Goal: Information Seeking & Learning: Understand process/instructions

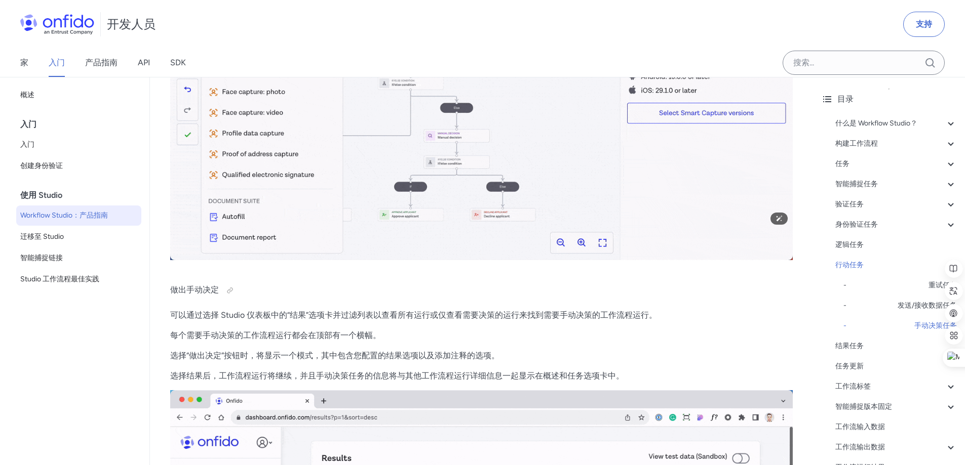
scroll to position [18835, 0]
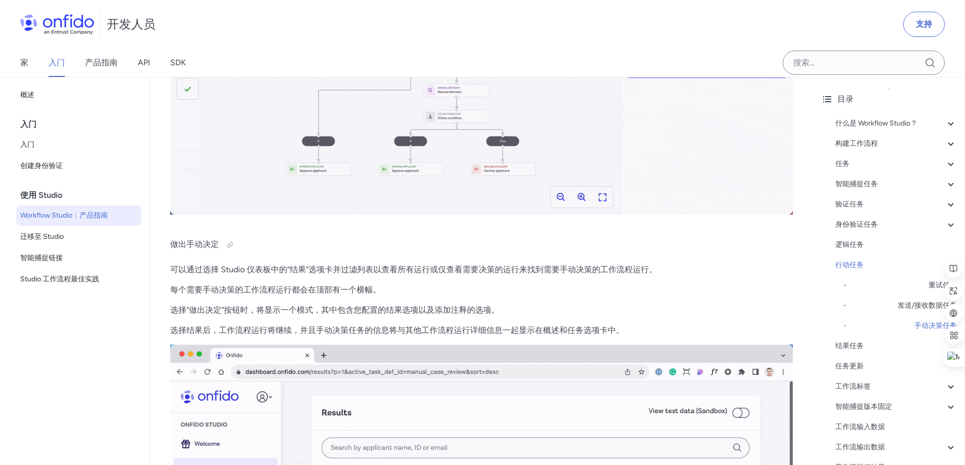
drag, startPoint x: 224, startPoint y: 284, endPoint x: 290, endPoint y: 289, distance: 65.5
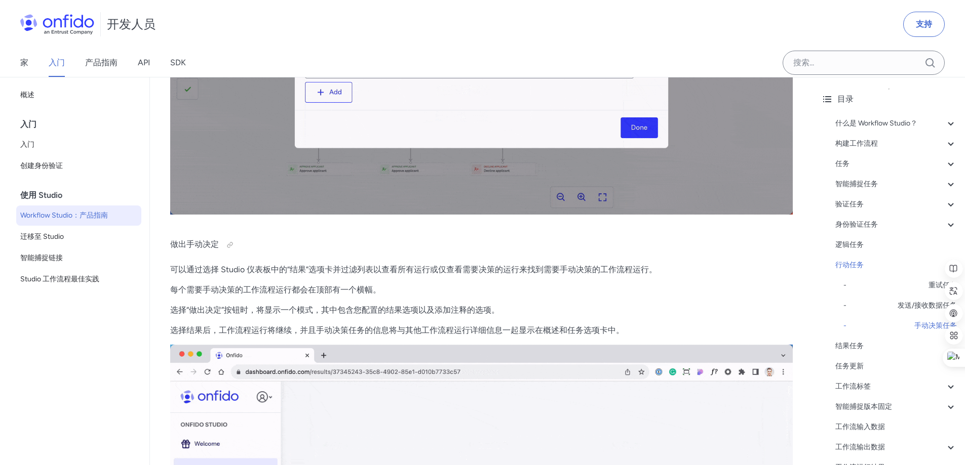
click at [235, 274] on font "可以通过选择 Studio 仪表板中的“结果”选项卡并过滤列表以查看所有运行或仅查看需要决策的运行来找到需要手动决策的工作流程运行。" at bounding box center [413, 270] width 487 height 10
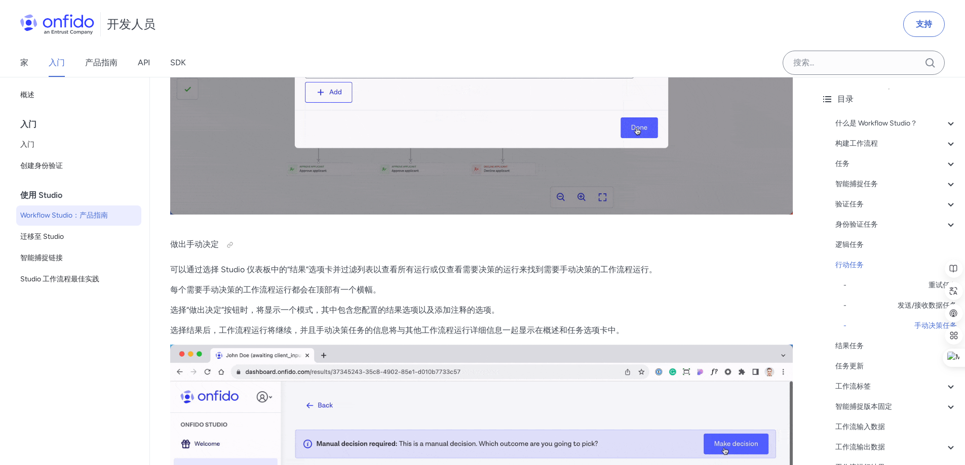
drag, startPoint x: 295, startPoint y: 285, endPoint x: 317, endPoint y: 285, distance: 22.3
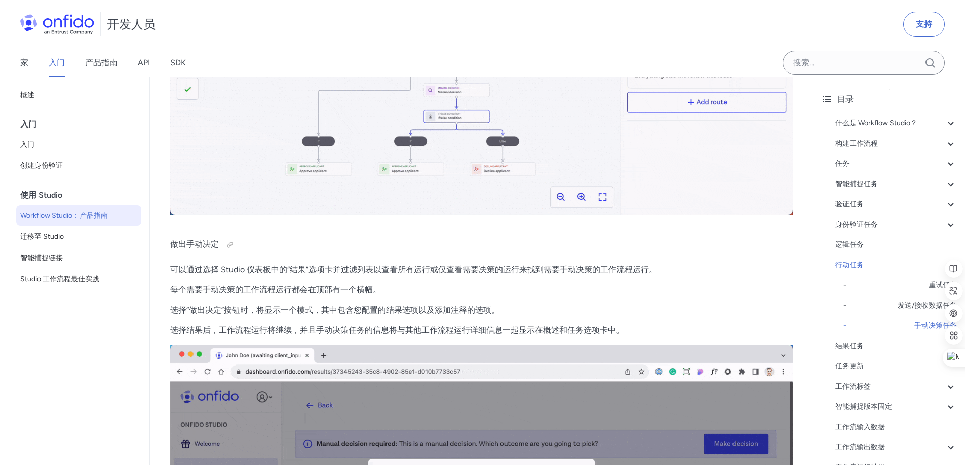
click at [309, 274] on font "可以通过选择 Studio 仪表板中的“结果”选项卡并过滤列表以查看所有运行或仅查看需要决策的运行来找到需要手动决策的工作流程运行。" at bounding box center [413, 270] width 487 height 10
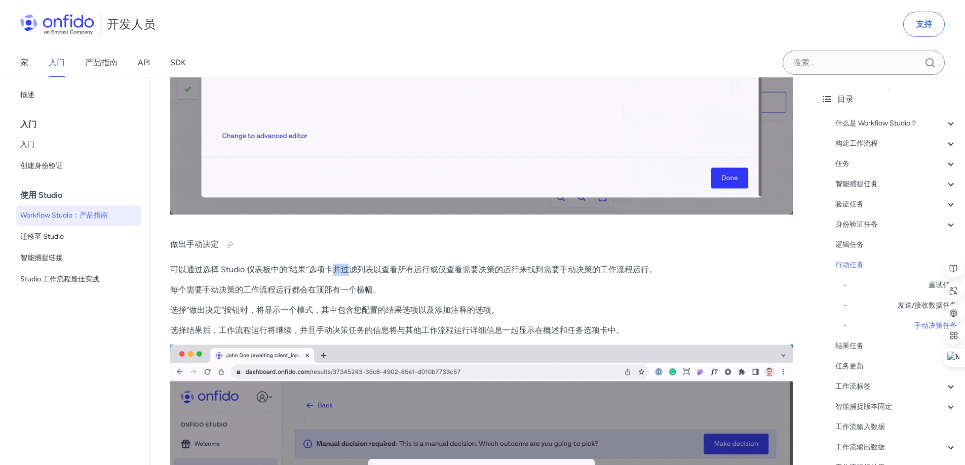
drag, startPoint x: 337, startPoint y: 285, endPoint x: 382, endPoint y: 280, distance: 44.9
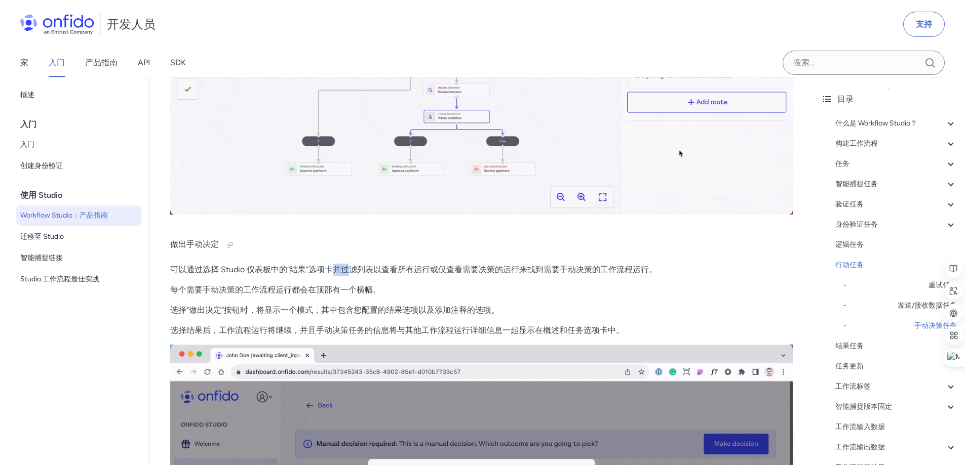
click at [350, 274] on font "可以通过选择 Studio 仪表板中的“结果”选项卡并过滤列表以查看所有运行或仅查看需要决策的运行来找到需要手动决策的工作流程运行。" at bounding box center [413, 270] width 487 height 10
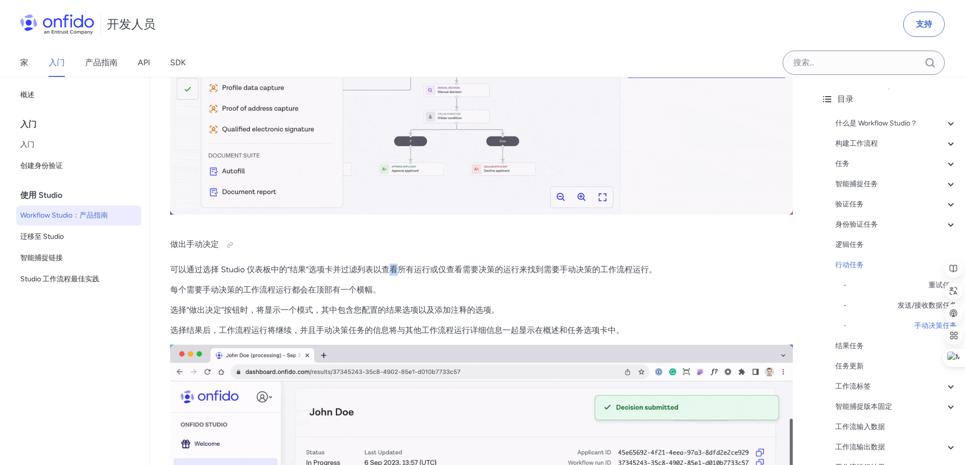
drag, startPoint x: 388, startPoint y: 280, endPoint x: 424, endPoint y: 279, distance: 36.0
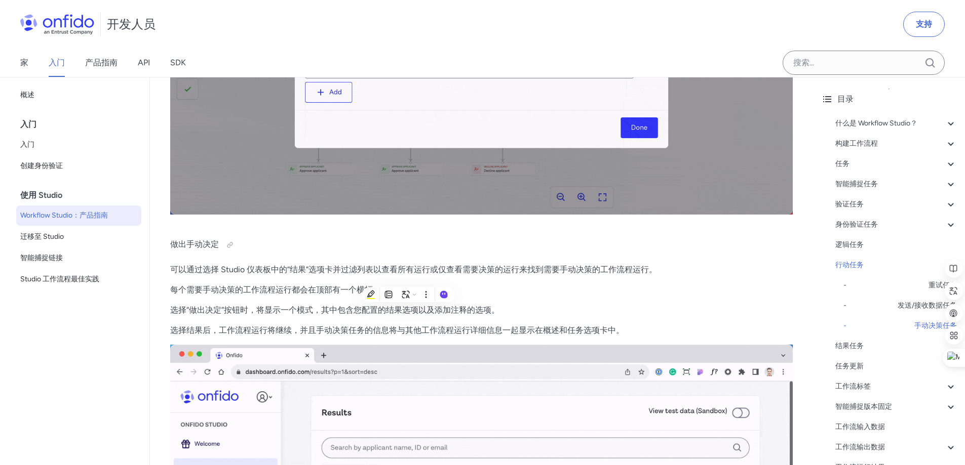
click at [465, 274] on font "可以通过选择 Studio 仪表板中的“结果”选项卡并过滤列表以查看所有运行或仅查看需要决策的运行来找到需要手动决策的工作流程运行。" at bounding box center [413, 270] width 487 height 10
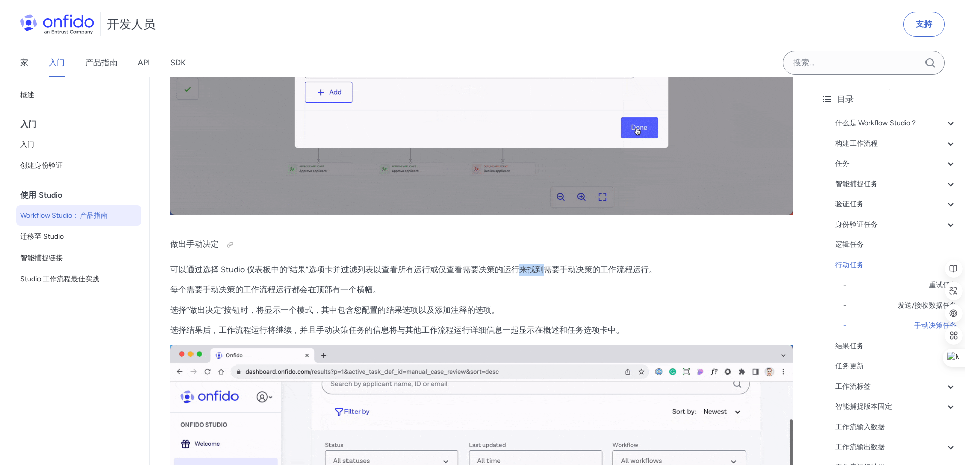
drag, startPoint x: 541, startPoint y: 285, endPoint x: 560, endPoint y: 286, distance: 18.7
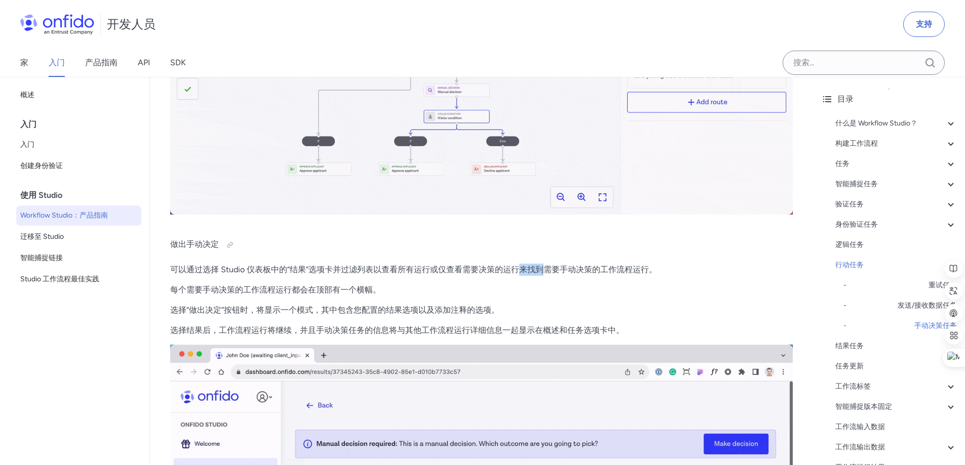
click at [560, 274] on font "可以通过选择 Studio 仪表板中的“结果”选项卡并过滤列表以查看所有运行或仅查看需要决策的运行来找到需要手动决策的工作流程运行。" at bounding box center [413, 270] width 487 height 10
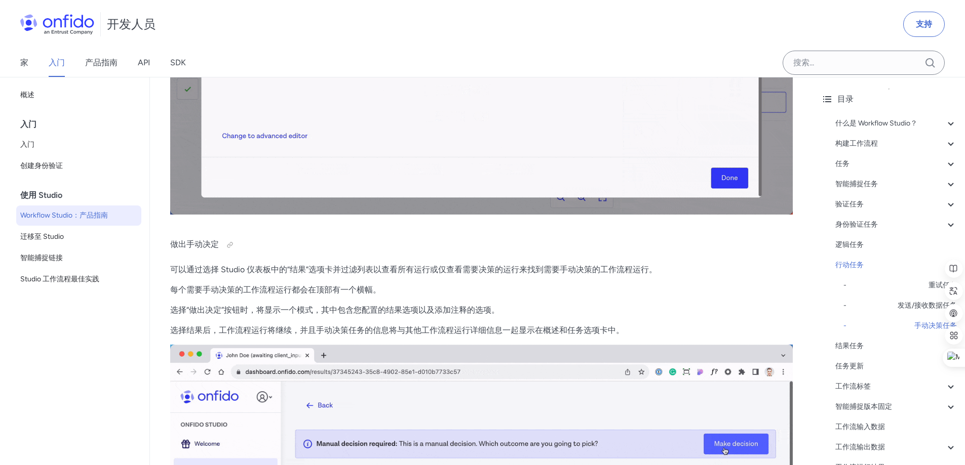
drag, startPoint x: 600, startPoint y: 285, endPoint x: 609, endPoint y: 285, distance: 9.1
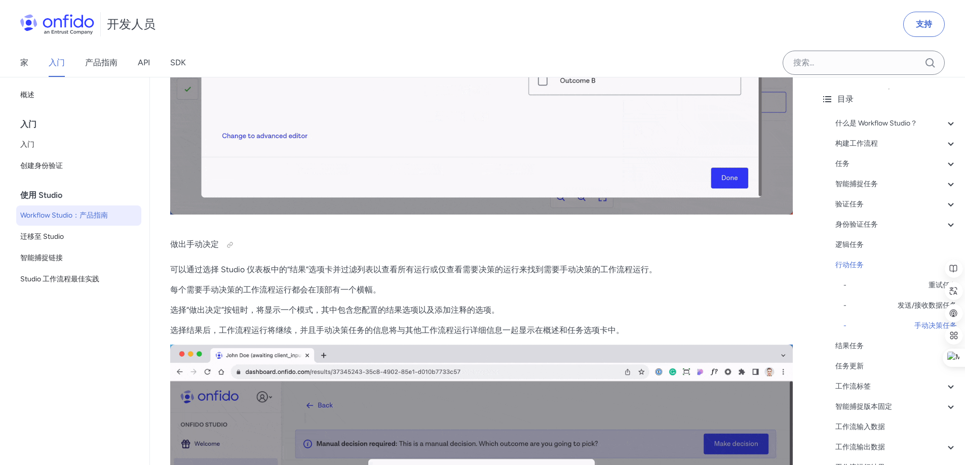
click at [609, 274] on font "可以通过选择 Studio 仪表板中的“结果”选项卡并过滤列表以查看所有运行或仅查看需要决策的运行来找到需要手动决策的工作流程运行。" at bounding box center [413, 270] width 487 height 10
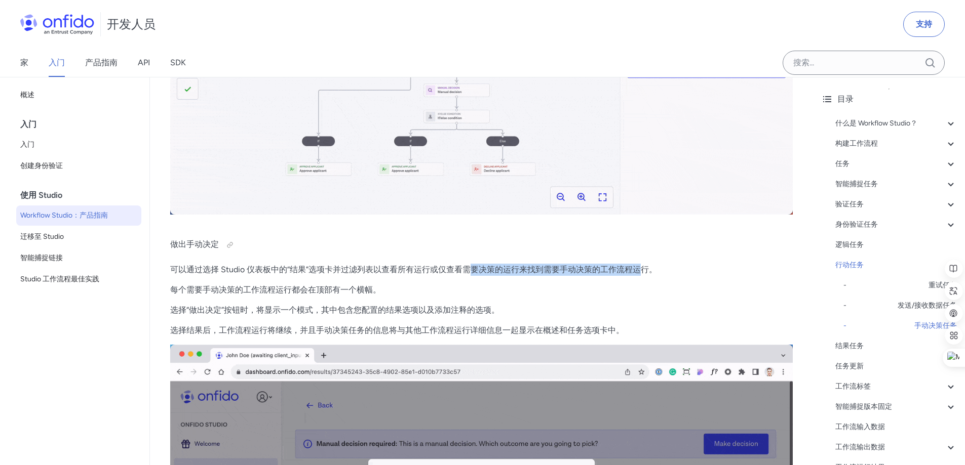
drag, startPoint x: 638, startPoint y: 282, endPoint x: 442, endPoint y: 283, distance: 196.0
click at [467, 274] on font "可以通过选择 Studio 仪表板中的“结果”选项卡并过滤列表以查看所有运行或仅查看需要决策的运行来找到需要手动决策的工作流程运行。" at bounding box center [413, 270] width 487 height 10
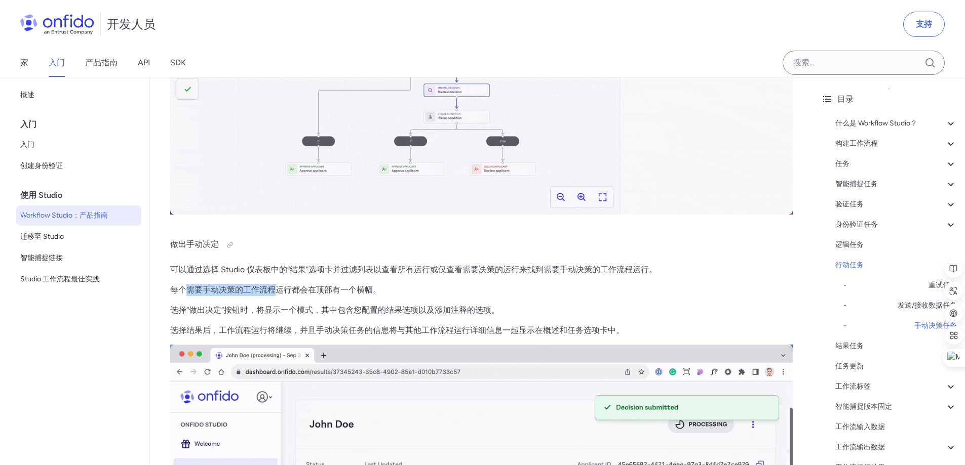
drag, startPoint x: 188, startPoint y: 304, endPoint x: 336, endPoint y: 306, distance: 147.9
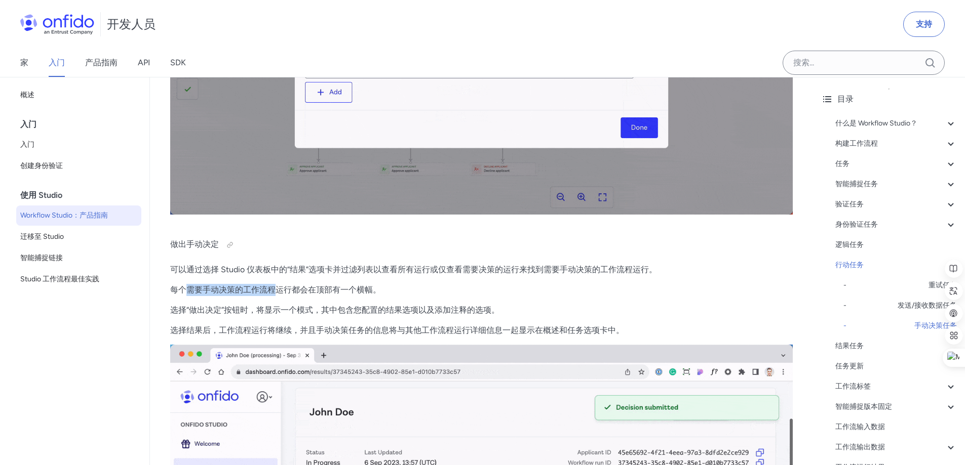
click at [279, 296] on p "每个需要手动决策的工作流程运行都会在顶部有一个横幅。" at bounding box center [481, 290] width 622 height 12
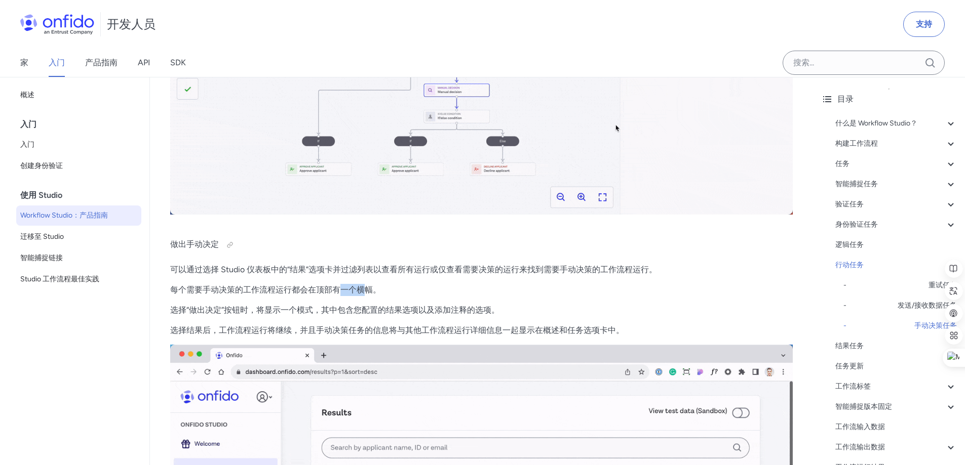
drag, startPoint x: 337, startPoint y: 306, endPoint x: 371, endPoint y: 305, distance: 33.9
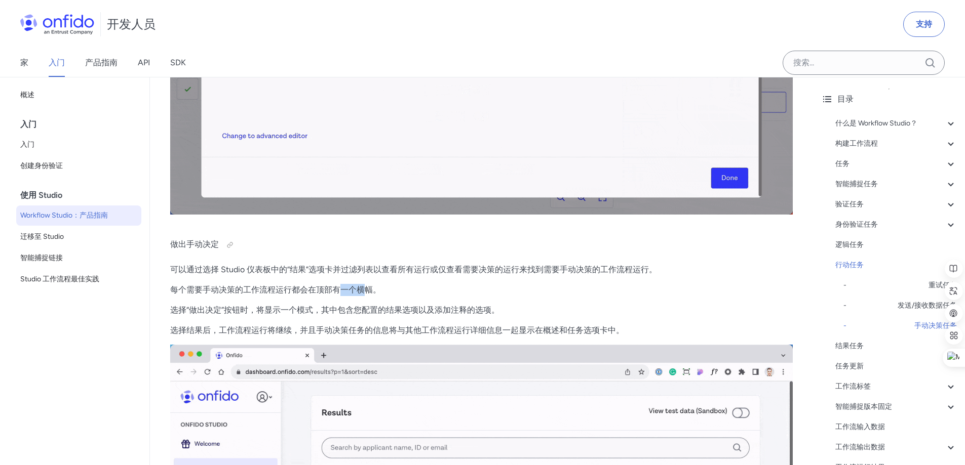
click at [368, 295] on font "每个需要手动决策的工作流程运行都会在顶部有一个横幅。" at bounding box center [275, 290] width 211 height 10
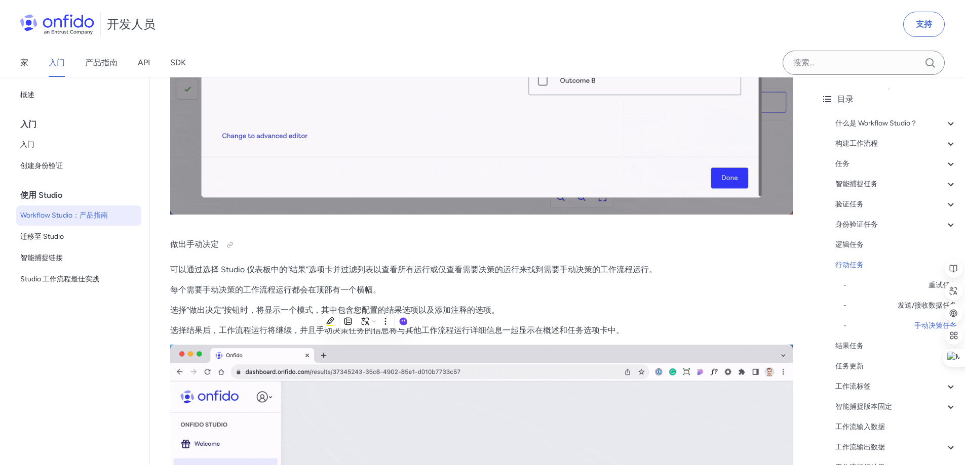
click at [378, 295] on font "每个需要手动决策的工作流程运行都会在顶部有一个横幅。" at bounding box center [275, 290] width 211 height 10
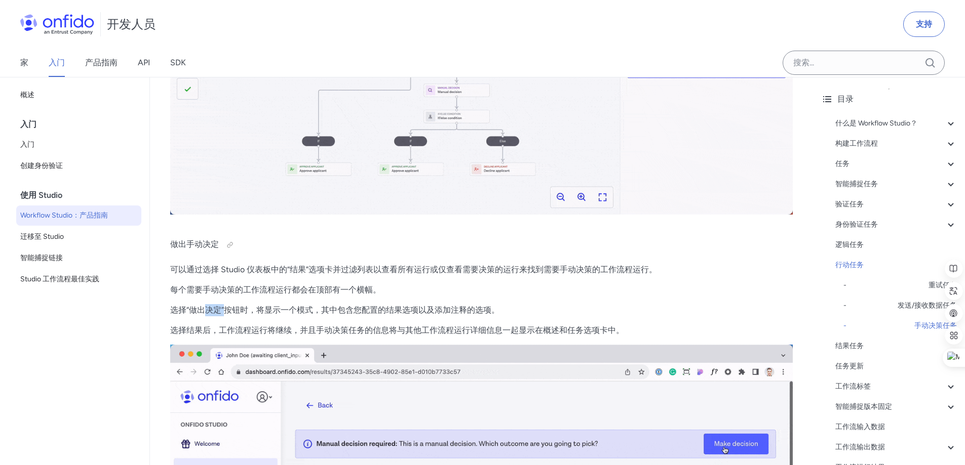
drag, startPoint x: 206, startPoint y: 328, endPoint x: 255, endPoint y: 326, distance: 49.7
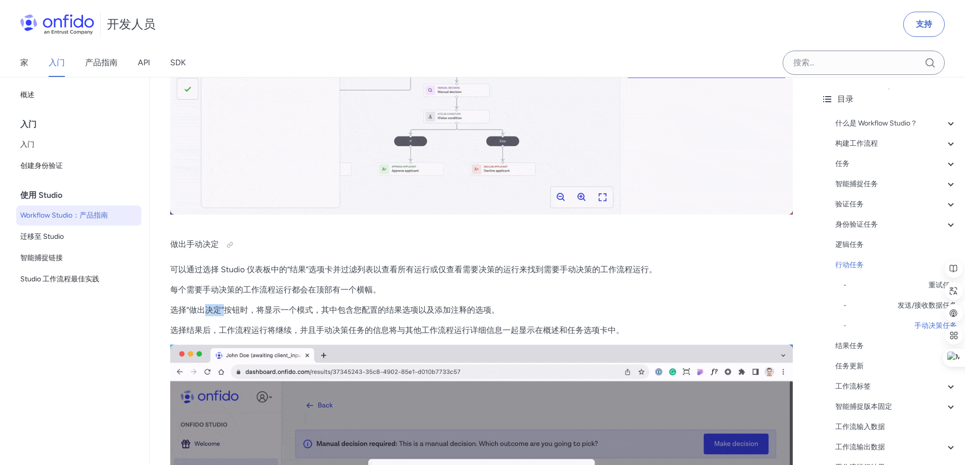
click at [247, 315] on font "选择“做出决定”按钮时，将显示一个模式，其中包含您配置的结果选项以及添加注释的选项。" at bounding box center [334, 310] width 329 height 10
drag, startPoint x: 321, startPoint y: 326, endPoint x: 411, endPoint y: 326, distance: 89.6
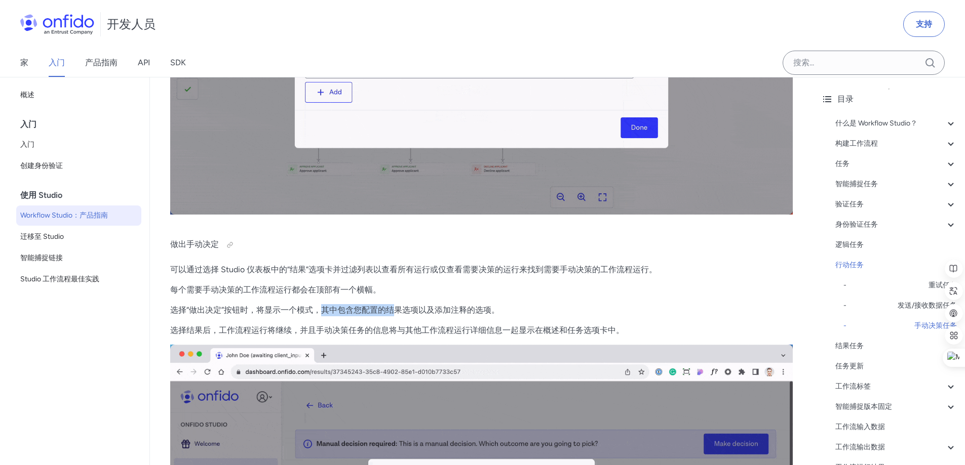
click at [411, 315] on font "选择“做出决定”按钮时，将显示一个模式，其中包含您配置的结果选项以及添加注释的选项。" at bounding box center [334, 310] width 329 height 10
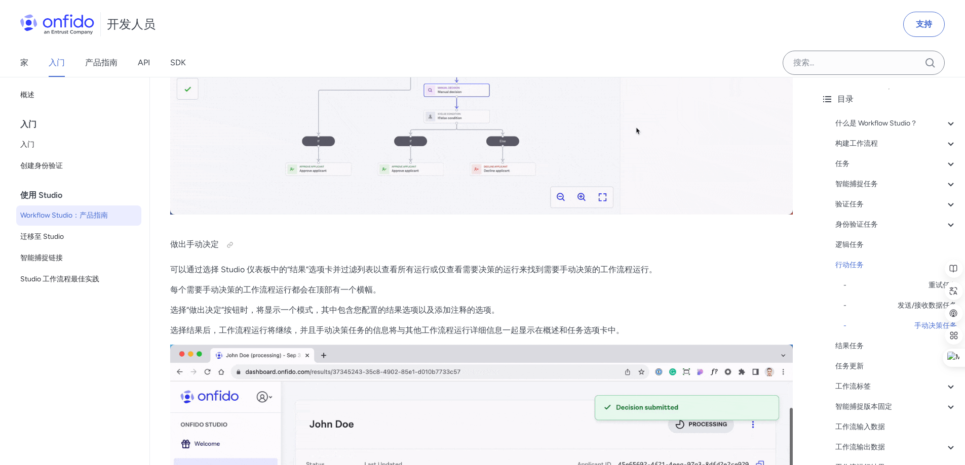
click at [434, 315] on font "选择“做出决定”按钮时，将显示一个模式，其中包含您配置的结果选项以及添加注释的选项。" at bounding box center [334, 310] width 329 height 10
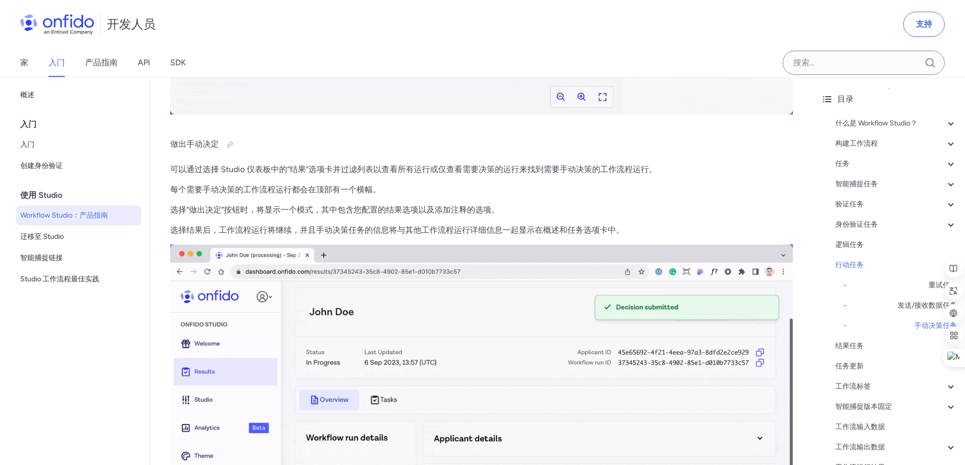
scroll to position [18937, 0]
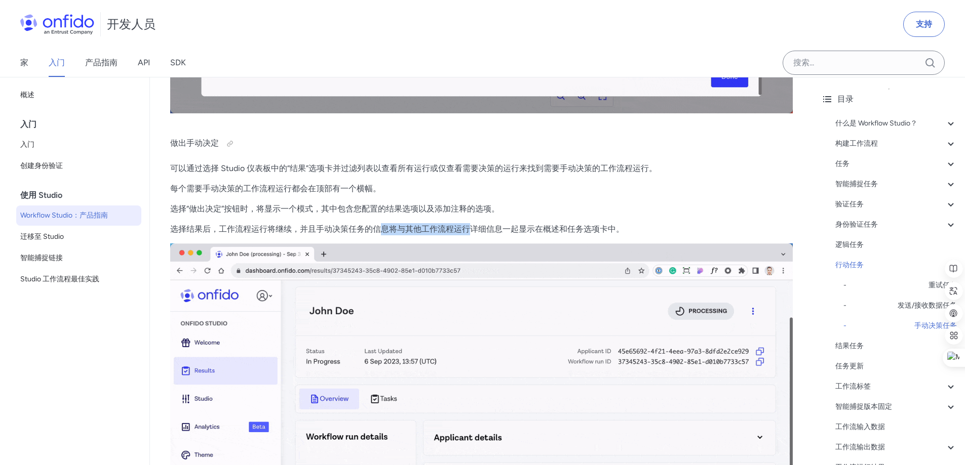
drag, startPoint x: 378, startPoint y: 242, endPoint x: 495, endPoint y: 249, distance: 117.2
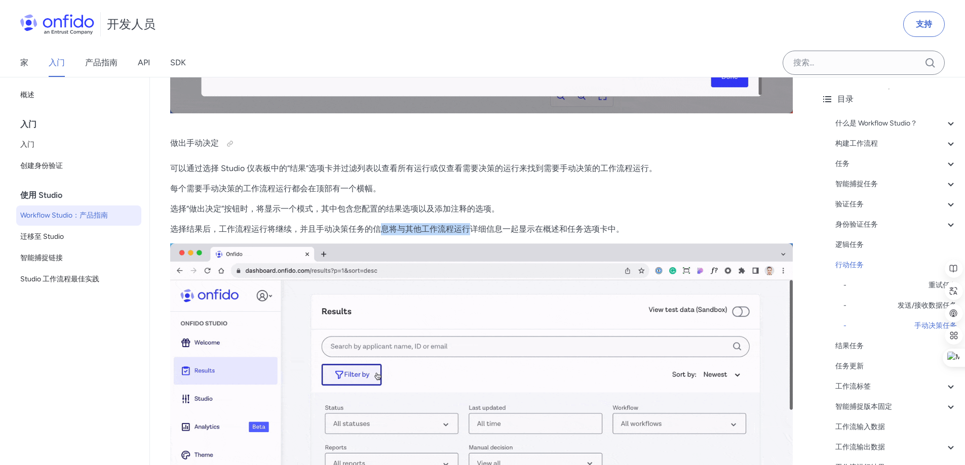
click at [490, 234] on font "选择结果后，工作流程运行将继续，并且手动决策任务的信息将与其他工作流程运行详细信息一起显示在概述和任务选项卡中。" at bounding box center [397, 229] width 454 height 10
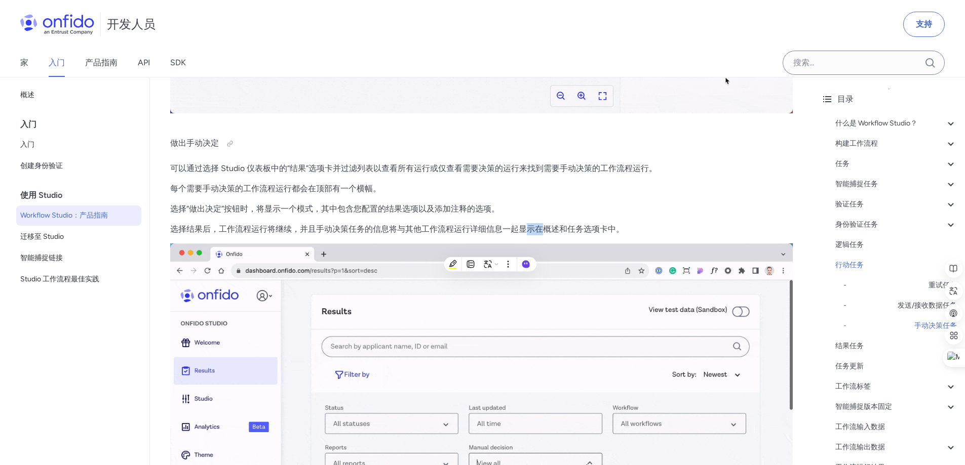
drag, startPoint x: 528, startPoint y: 249, endPoint x: 570, endPoint y: 247, distance: 42.6
click at [551, 234] on font "选择结果后，工作流程运行将继续，并且手动决策任务的信息将与其他工作流程运行详细信息一起显示在概述和任务选项卡中。" at bounding box center [397, 229] width 454 height 10
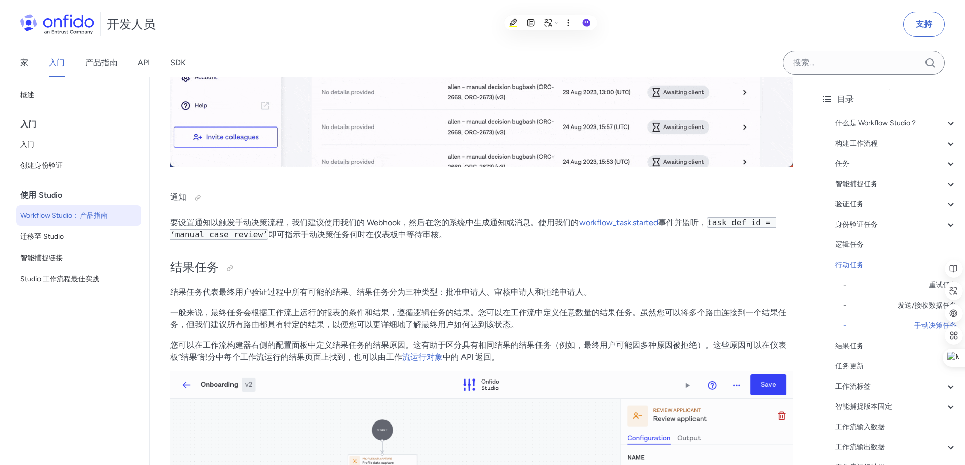
scroll to position [19393, 0]
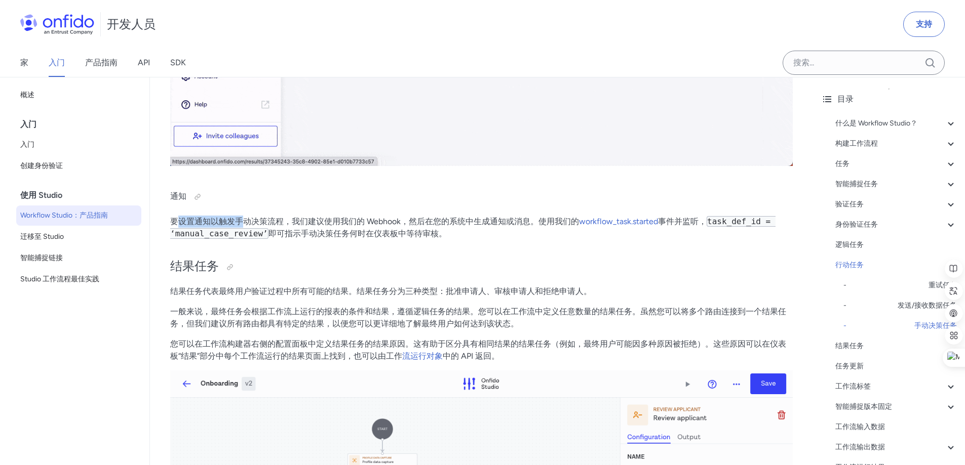
drag, startPoint x: 180, startPoint y: 238, endPoint x: 246, endPoint y: 238, distance: 65.3
click at [245, 226] on font "要设置通知以触发手动决策流程，我们建议使用我们的 Webhook，然后在您的系统中生成通知或消息。使用我们的" at bounding box center [374, 222] width 409 height 10
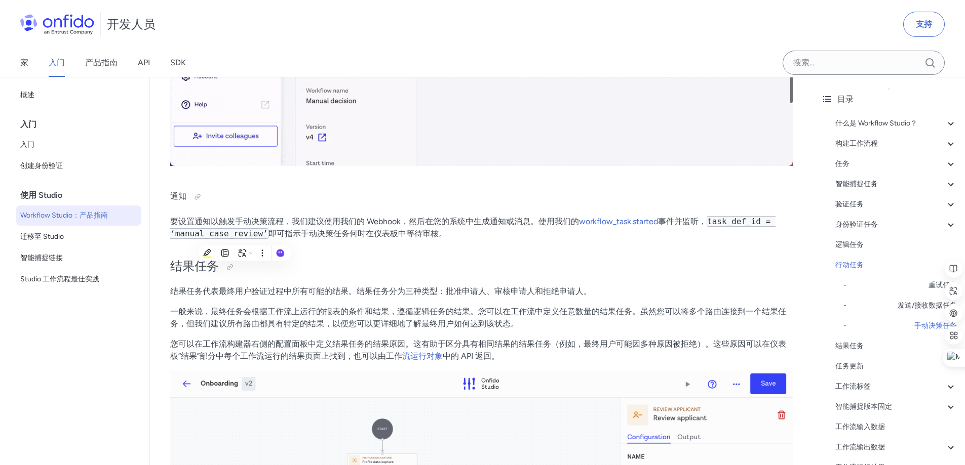
click at [255, 226] on font "要设置通知以触发手动决策流程，我们建议使用我们的 Webhook，然后在您的系统中生成通知或消息。使用我们的" at bounding box center [374, 222] width 409 height 10
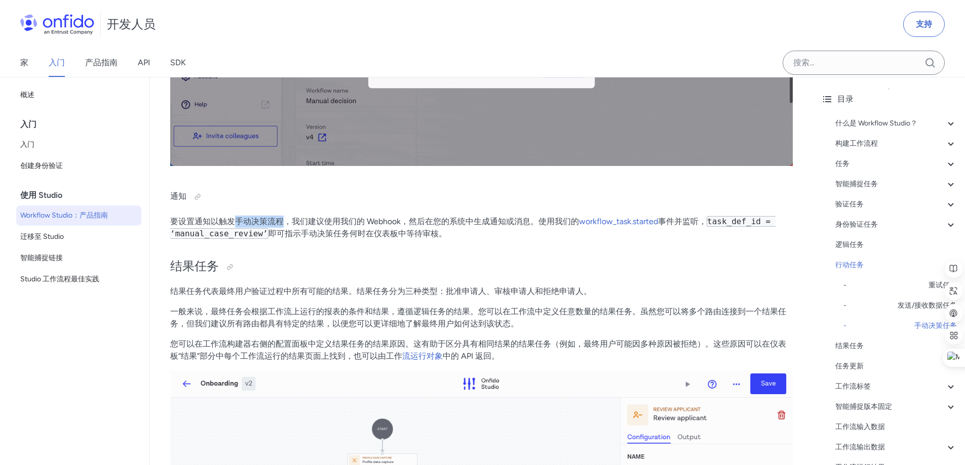
drag, startPoint x: 234, startPoint y: 233, endPoint x: 283, endPoint y: 239, distance: 48.9
click at [283, 226] on font "要设置通知以触发手动决策流程，我们建议使用我们的 Webhook，然后在您的系统中生成通知或消息。使用我们的" at bounding box center [374, 222] width 409 height 10
drag, startPoint x: 314, startPoint y: 236, endPoint x: 341, endPoint y: 238, distance: 26.9
click at [340, 226] on font "要设置通知以触发手动决策流程，我们建议使用我们的 Webhook，然后在您的系统中生成通知或消息。使用我们的" at bounding box center [374, 222] width 409 height 10
drag, startPoint x: 310, startPoint y: 239, endPoint x: 373, endPoint y: 241, distance: 63.3
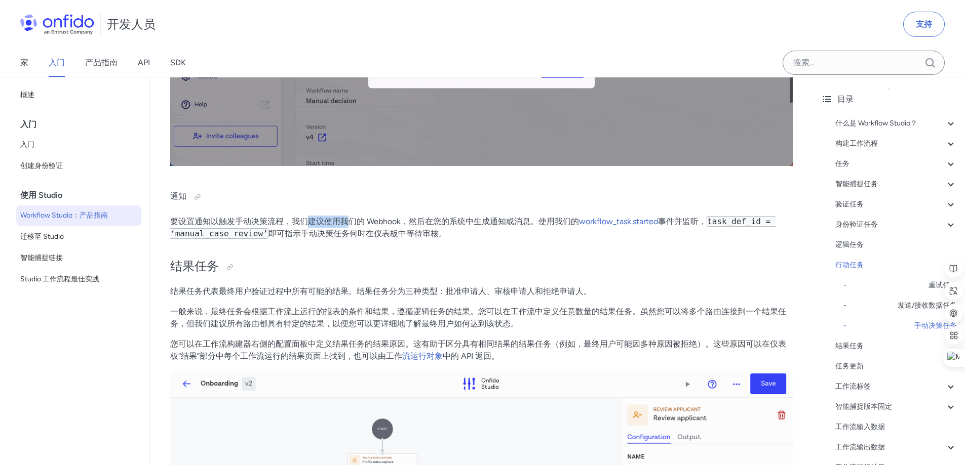
click at [358, 226] on font "要设置通知以触发手动决策流程，我们建议使用我们的 Webhook，然后在您的系统中生成通知或消息。使用我们的" at bounding box center [374, 222] width 409 height 10
drag, startPoint x: 375, startPoint y: 241, endPoint x: 406, endPoint y: 242, distance: 30.9
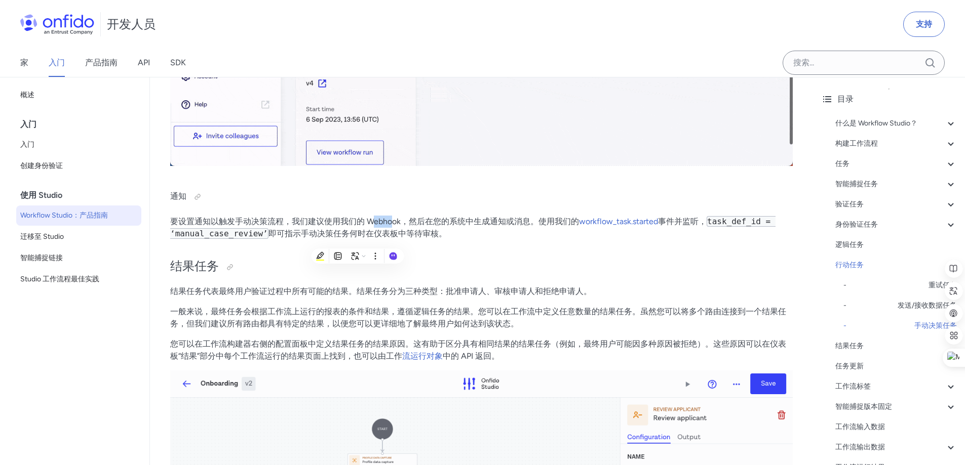
click at [402, 226] on font "要设置通知以触发手动决策流程，我们建议使用我们的 Webhook，然后在您的系统中生成通知或消息。使用我们的" at bounding box center [374, 222] width 409 height 10
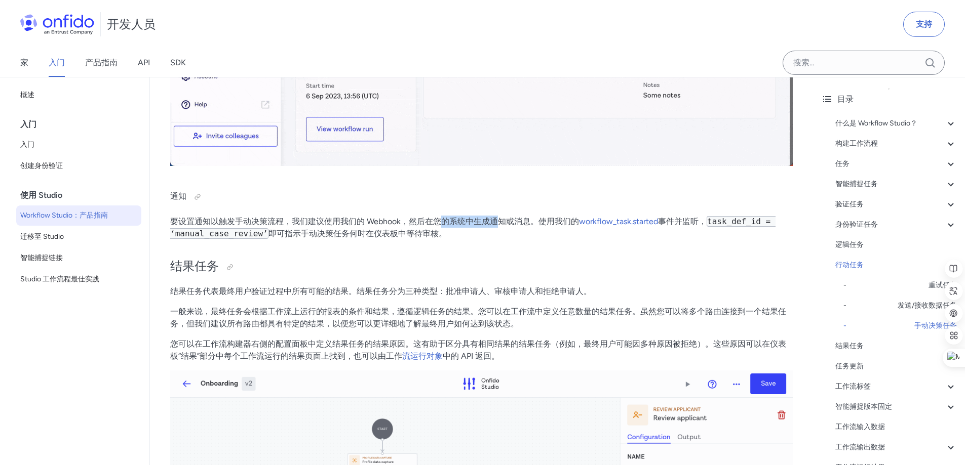
drag, startPoint x: 444, startPoint y: 239, endPoint x: 539, endPoint y: 237, distance: 95.8
click at [525, 226] on font "要设置通知以触发手动决策流程，我们建议使用我们的 Webhook，然后在您的系统中生成通知或消息。使用我们的" at bounding box center [374, 222] width 409 height 10
drag, startPoint x: 565, startPoint y: 238, endPoint x: 582, endPoint y: 239, distance: 16.7
click at [578, 226] on font "要设置通知以触发手动决策流程，我们建议使用我们的 Webhook，然后在您的系统中生成通知或消息。使用我们的" at bounding box center [374, 222] width 409 height 10
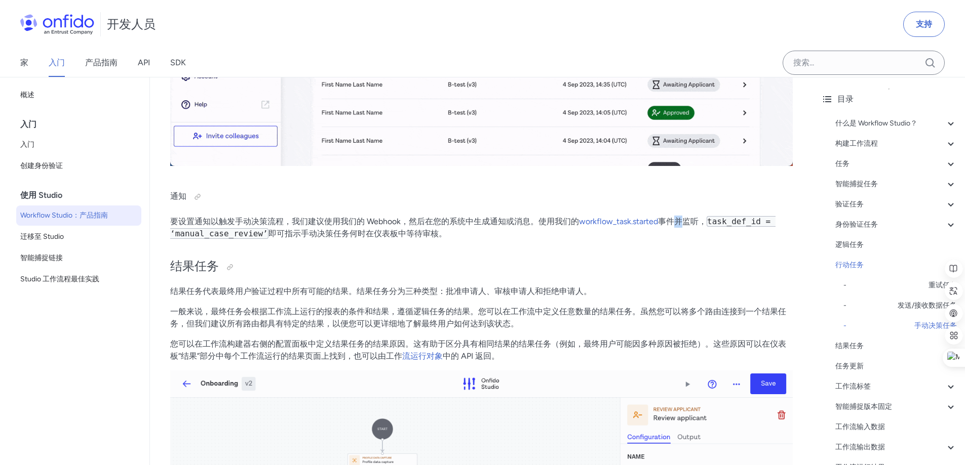
drag, startPoint x: 672, startPoint y: 239, endPoint x: 685, endPoint y: 243, distance: 14.3
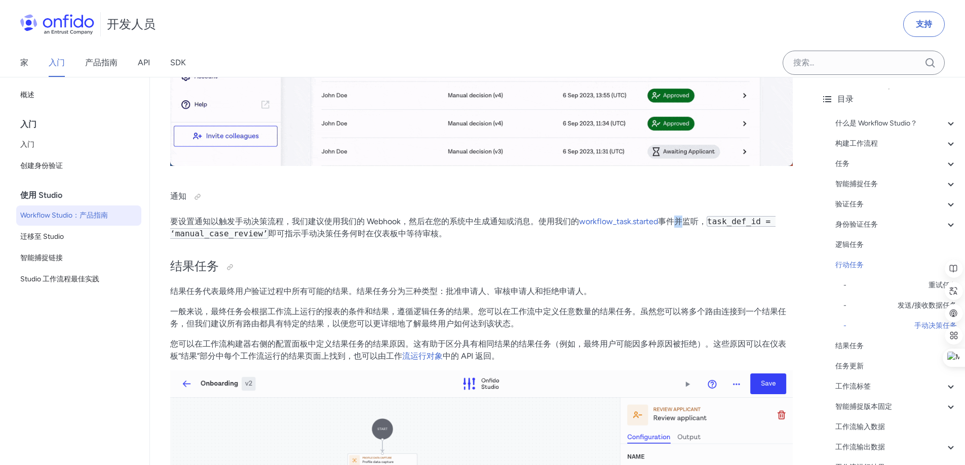
click at [685, 240] on p "要设置通知以触发手动决策流程，我们建议使用我们的 Webhook，然后在您的系统中生成通知或消息。使用我们的 workflow_task.started 事件…" at bounding box center [481, 228] width 622 height 24
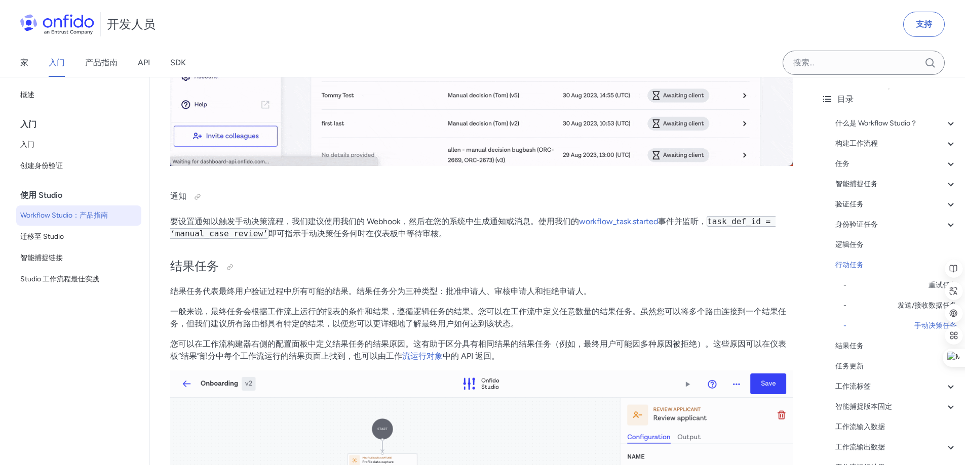
click at [210, 239] on code "task_def_id = ‘manual_case_review’" at bounding box center [472, 227] width 605 height 23
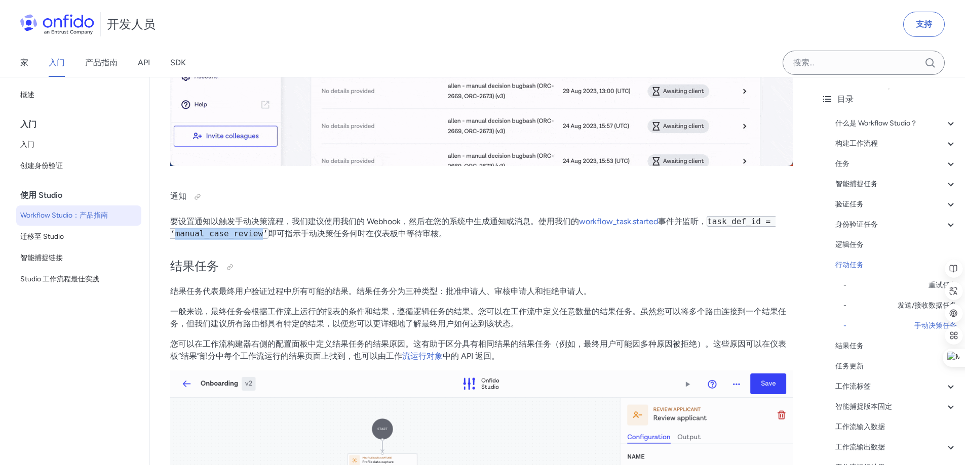
click at [210, 239] on code "task_def_id = ‘manual_case_review’" at bounding box center [472, 227] width 605 height 23
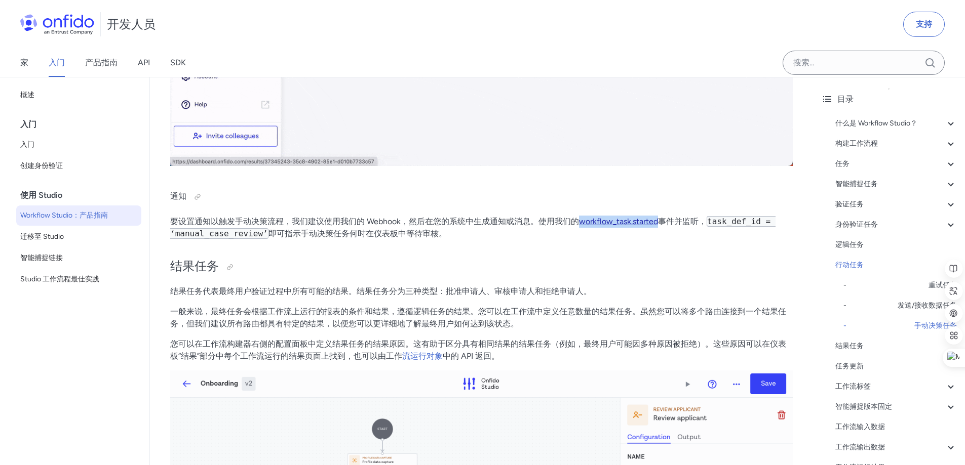
drag, startPoint x: 661, startPoint y: 239, endPoint x: 581, endPoint y: 239, distance: 79.5
click at [581, 239] on p "要设置通知以触发手动决策流程，我们建议使用我们的 Webhook，然后在您的系统中生成通知或消息。使用我们的 workflow_task.started 事件…" at bounding box center [481, 228] width 622 height 24
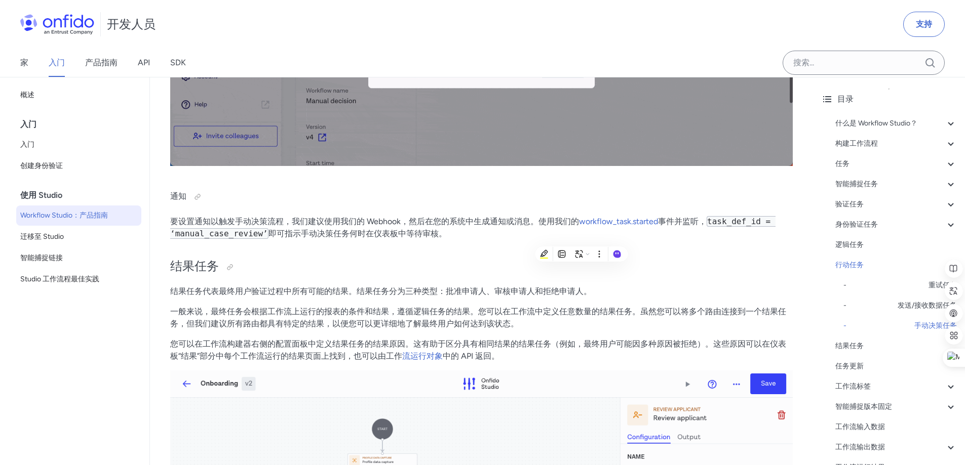
click at [663, 226] on font "事件并监听，" at bounding box center [682, 222] width 49 height 10
drag, startPoint x: 658, startPoint y: 238, endPoint x: 579, endPoint y: 239, distance: 79.0
click at [579, 239] on p "要设置通知以触发手动决策流程，我们建议使用我们的 Webhook，然后在您的系统中生成通知或消息。使用我们的 workflow_task.started 事件…" at bounding box center [481, 228] width 622 height 24
copy font "workflow_task.started"
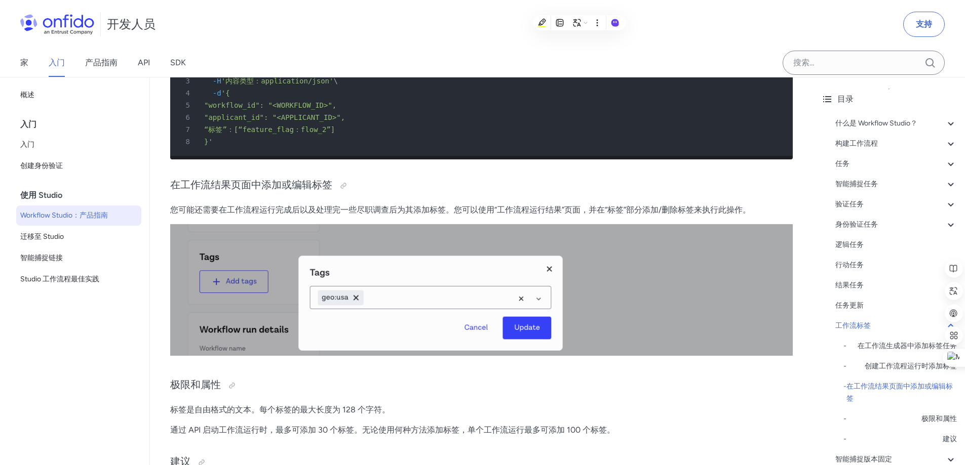
scroll to position [21064, 0]
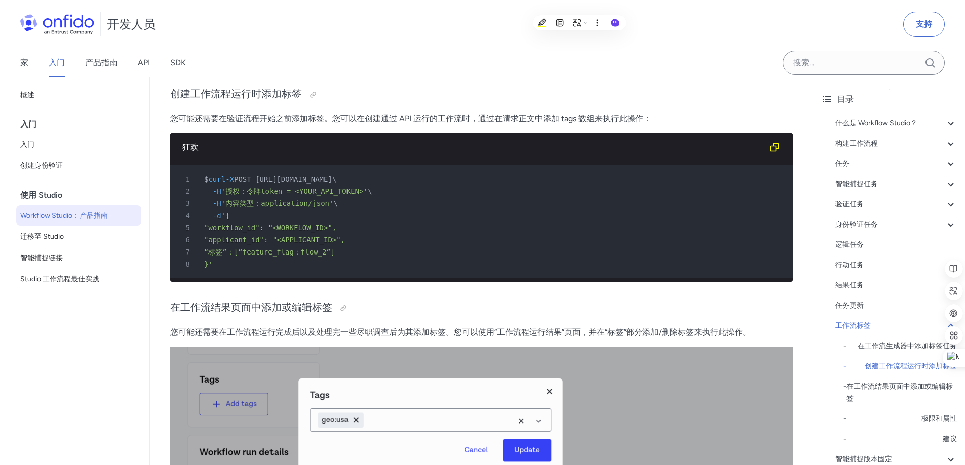
click at [328, 246] on div "6 "applicant_id": "<APPLICANT_ID>"," at bounding box center [476, 240] width 604 height 12
click at [235, 244] on font ""applicant_id": "<APPLICANT_ID>"," at bounding box center [274, 240] width 141 height 8
click at [233, 232] on font ""workflow_id": "<WORKFLOW_ID>"," at bounding box center [270, 228] width 132 height 8
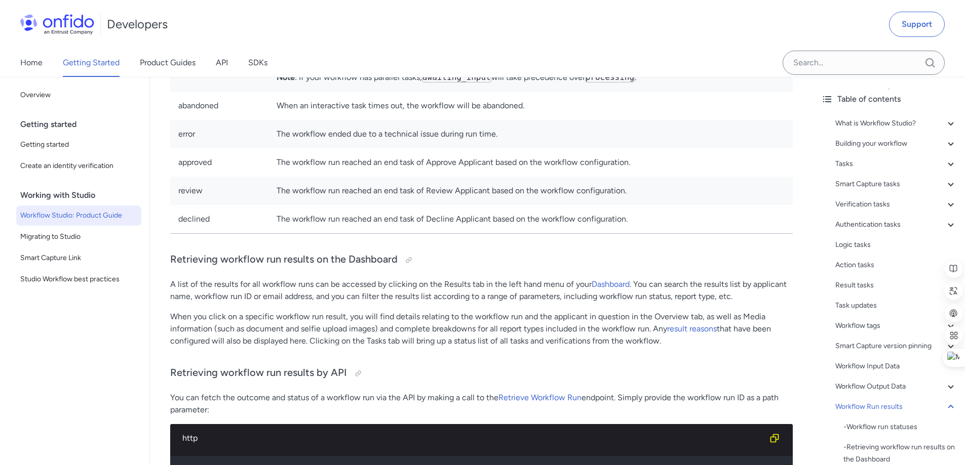
scroll to position [25619, 0]
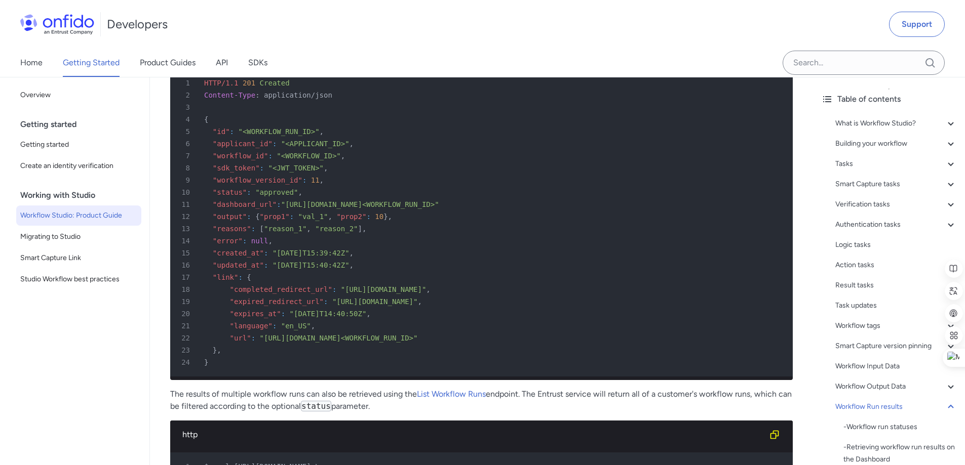
click at [577, 199] on div "10 "status" : "approved" ," at bounding box center [476, 192] width 604 height 12
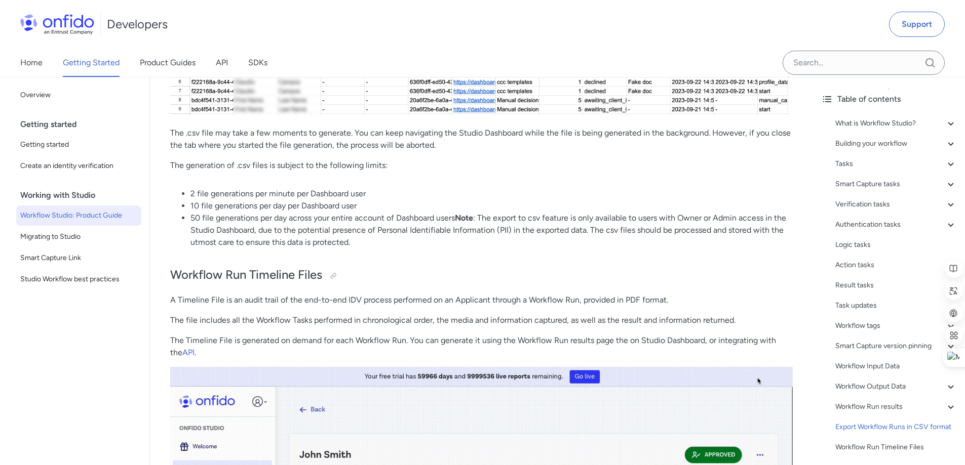
scroll to position [26542, 0]
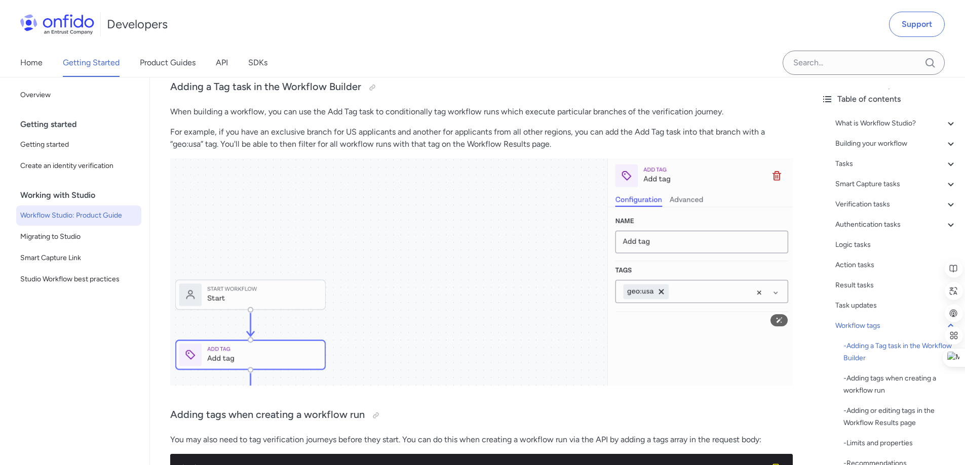
scroll to position [21275, 0]
